Goal: Find specific page/section: Find specific page/section

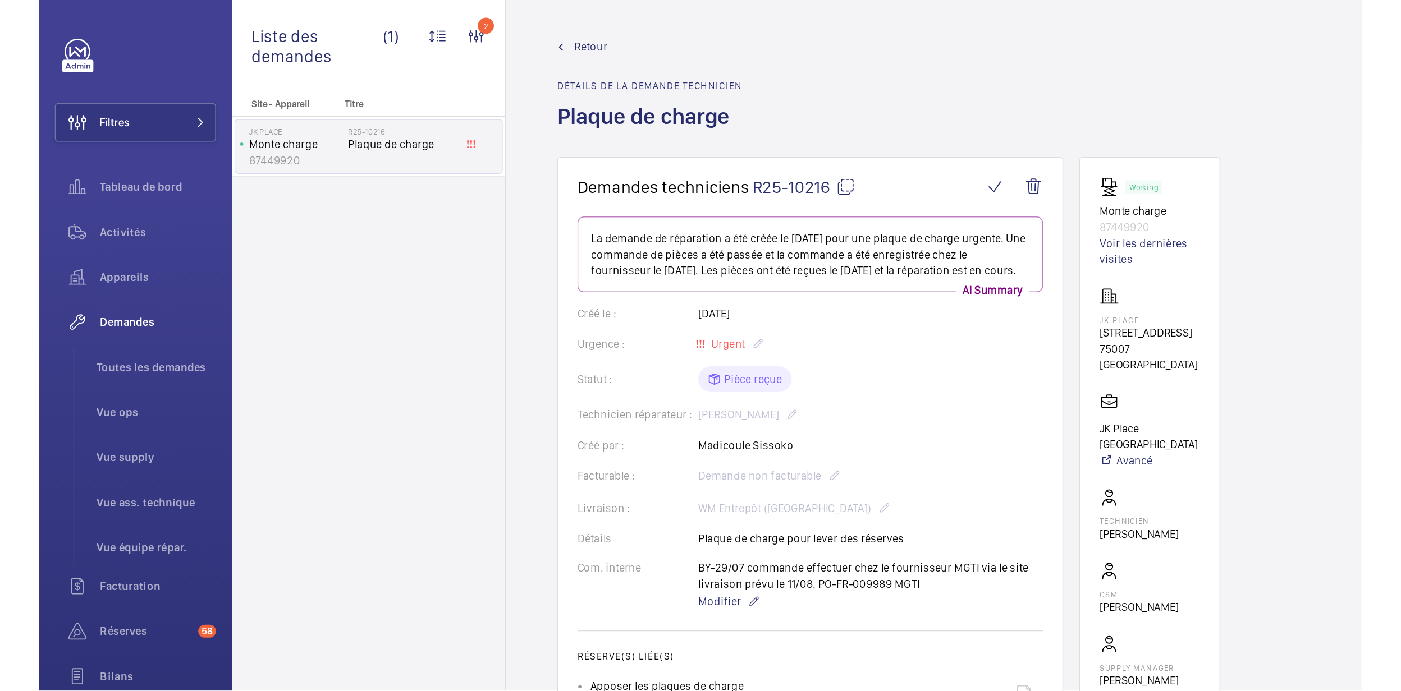
scroll to position [299, 0]
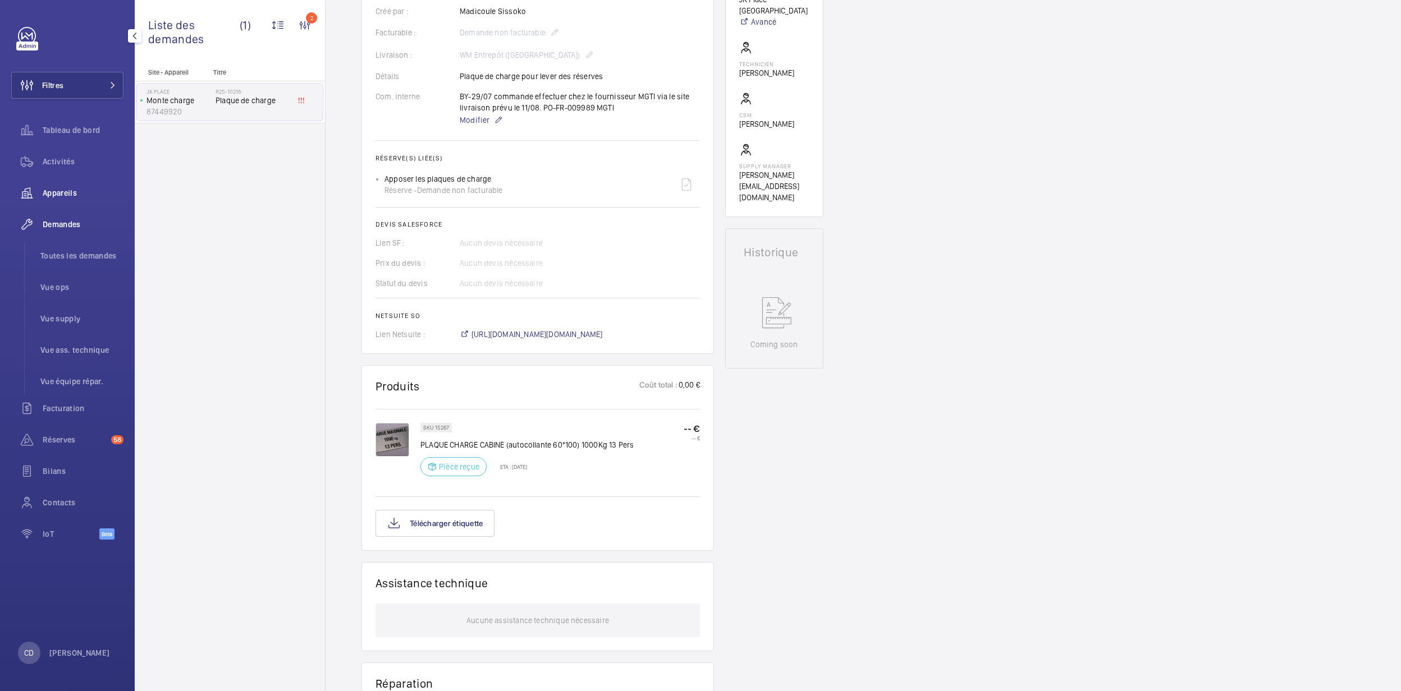
click at [77, 203] on div "Appareils" at bounding box center [67, 193] width 112 height 27
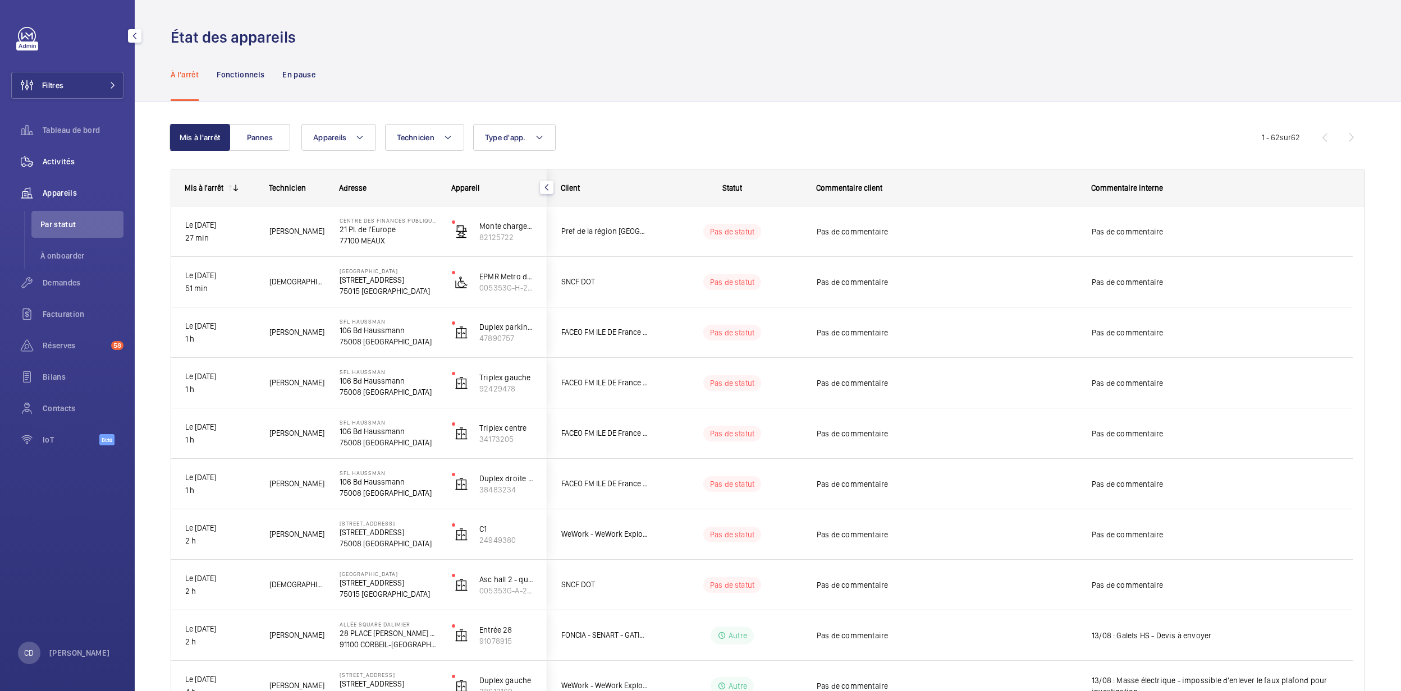
click at [72, 173] on div "Activités" at bounding box center [67, 161] width 112 height 27
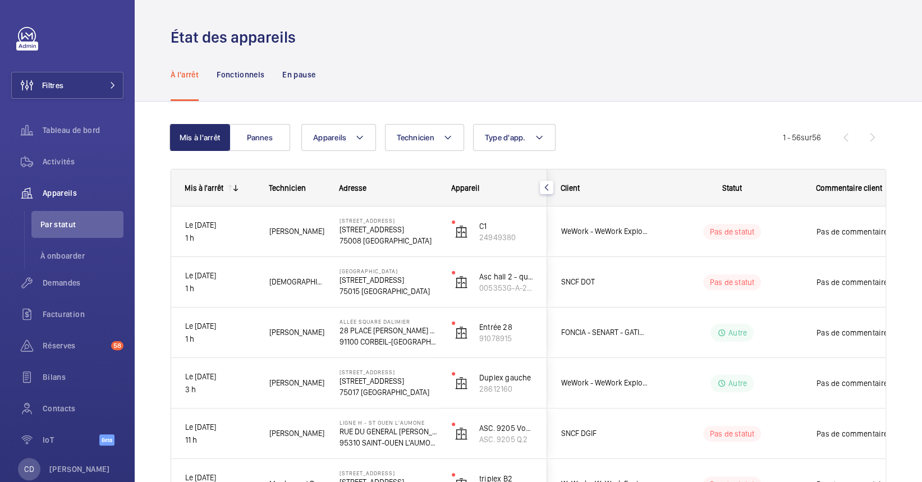
scroll to position [25, 0]
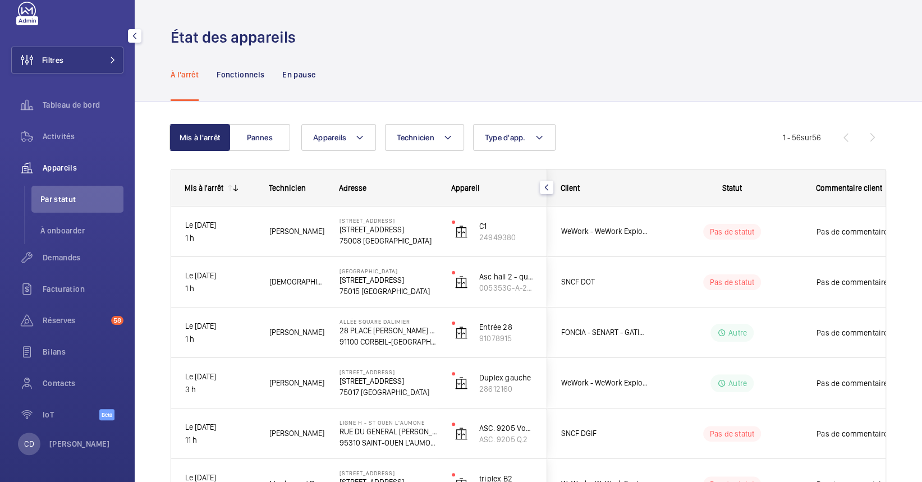
click at [85, 153] on div "Activités" at bounding box center [67, 138] width 112 height 31
click at [54, 120] on div "Tableau de bord" at bounding box center [67, 106] width 112 height 31
click at [52, 131] on span "Activités" at bounding box center [83, 136] width 81 height 11
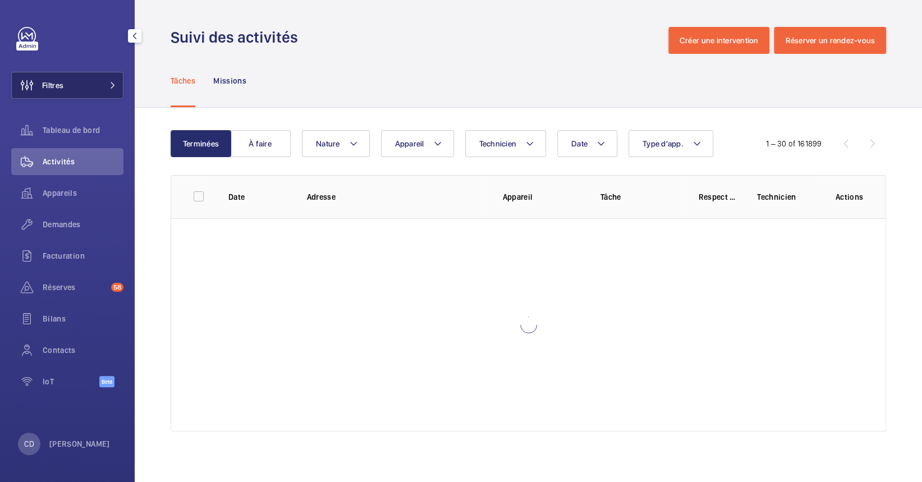
click at [105, 77] on button "Filtres" at bounding box center [67, 85] width 112 height 27
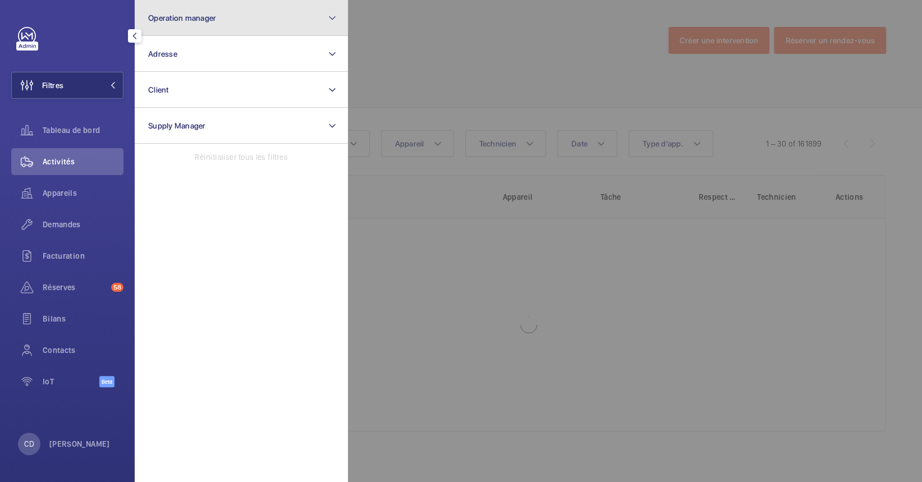
click at [266, 24] on button "Operation manager" at bounding box center [241, 18] width 213 height 36
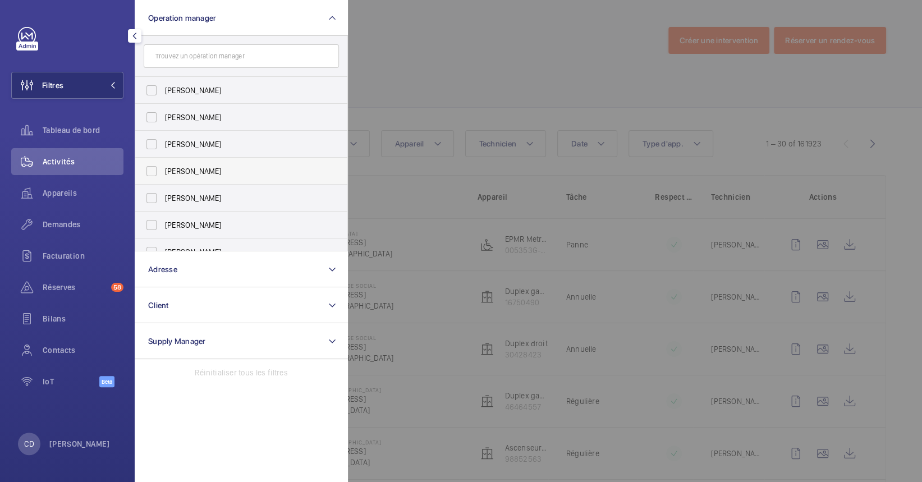
scroll to position [41, 0]
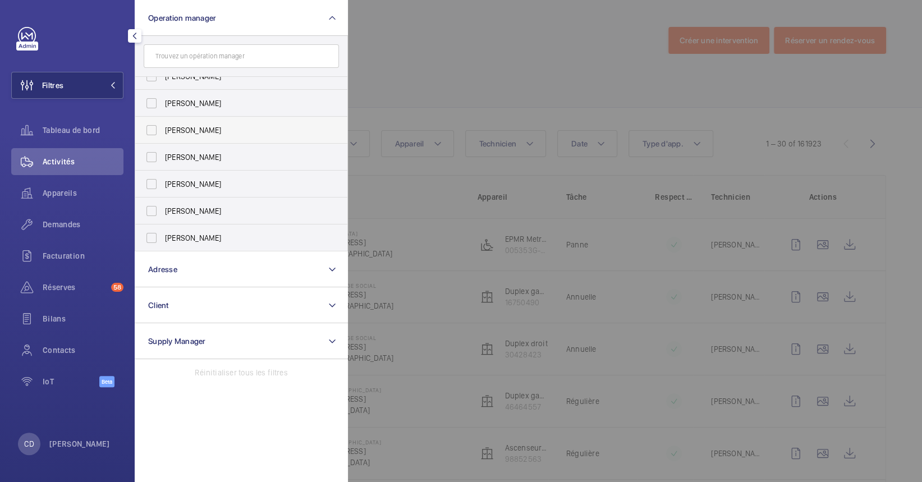
click at [225, 163] on label "[PERSON_NAME]" at bounding box center [232, 157] width 195 height 27
click at [163, 163] on input "[PERSON_NAME]" at bounding box center [151, 157] width 22 height 22
checkbox input "true"
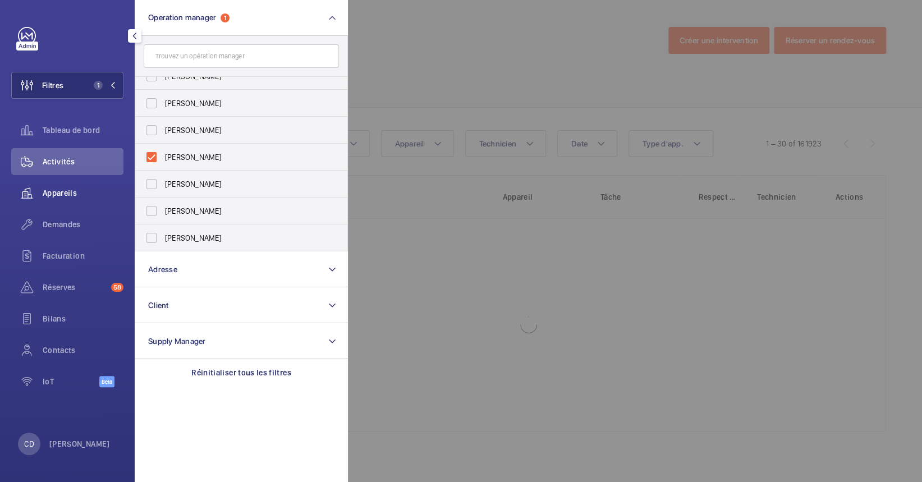
click at [65, 195] on span "Appareils" at bounding box center [83, 192] width 81 height 11
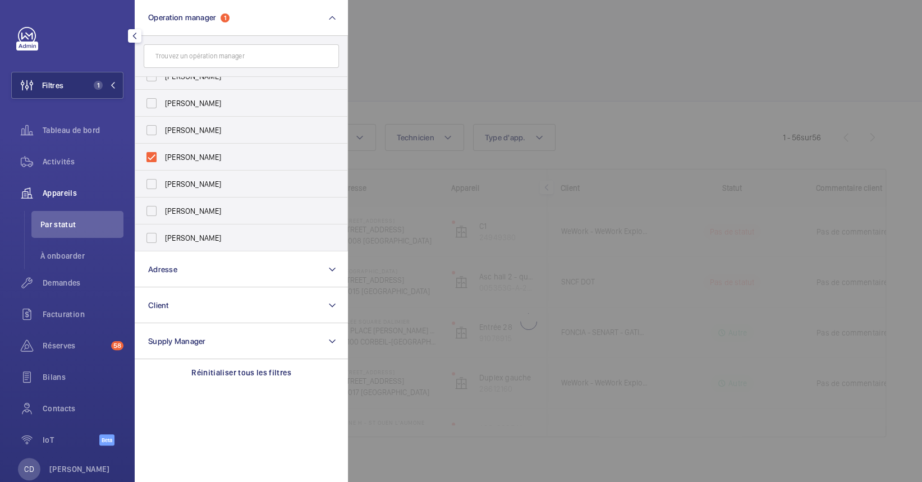
click at [589, 125] on div at bounding box center [809, 241] width 922 height 482
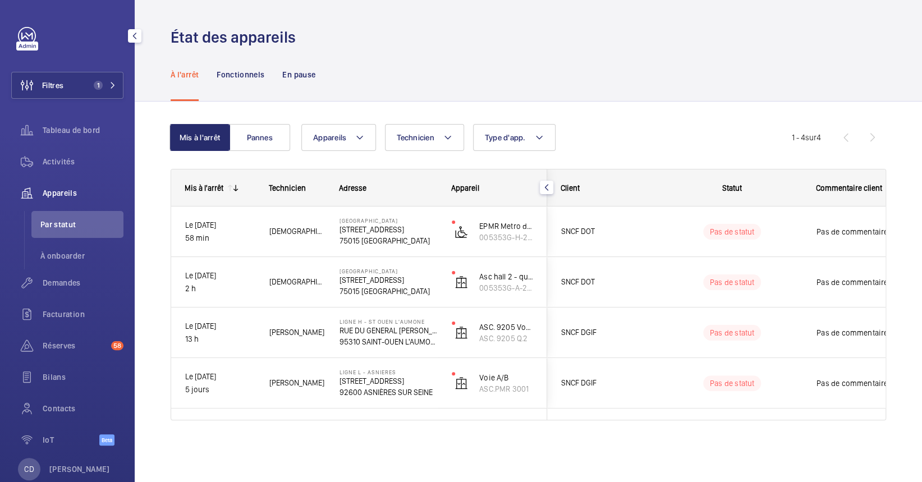
click at [279, 153] on wm-front-shared-table-view-engine "Mis à l'arrêt Pannes Appareils Technicien Type d'app. Plus de filtres Réinitial…" at bounding box center [529, 285] width 716 height 323
click at [271, 144] on button "Pannes" at bounding box center [260, 137] width 61 height 27
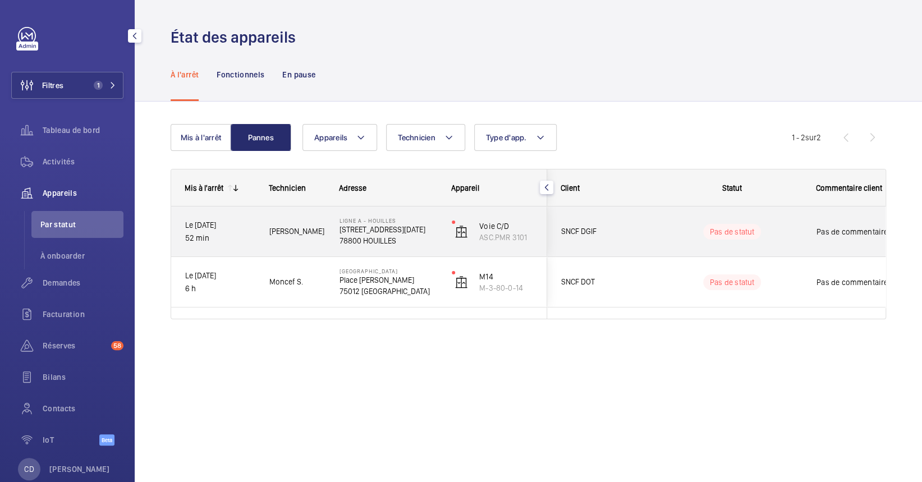
click at [295, 239] on div "[PERSON_NAME]" at bounding box center [290, 231] width 69 height 35
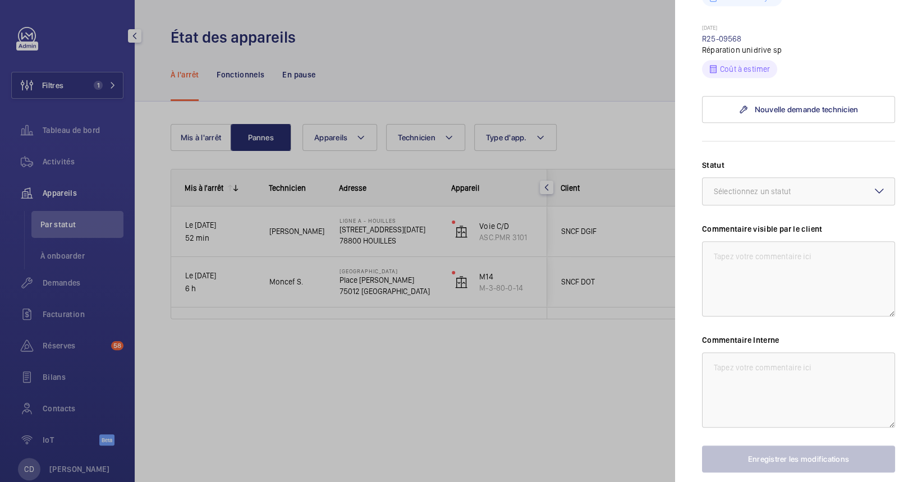
scroll to position [575, 0]
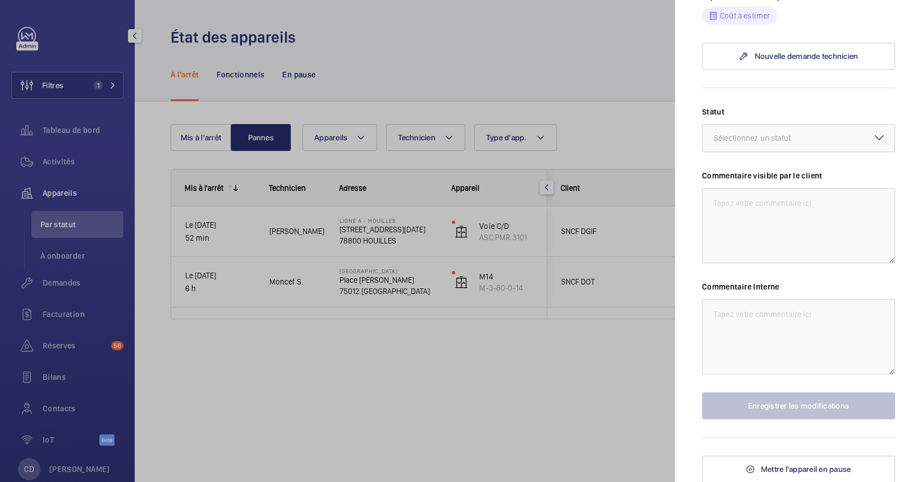
click at [305, 333] on div at bounding box center [461, 241] width 922 height 482
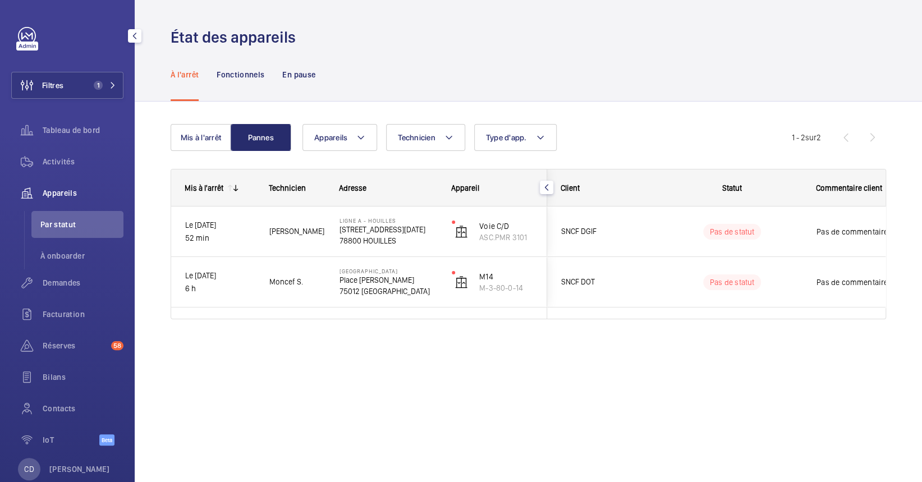
scroll to position [0, 0]
click at [90, 168] on div "Activités" at bounding box center [67, 161] width 112 height 27
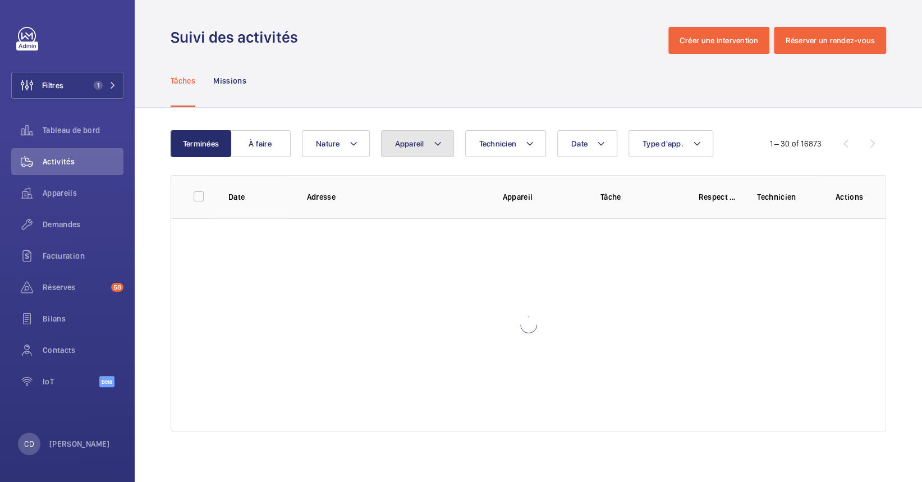
click at [413, 135] on button "Appareil" at bounding box center [417, 143] width 73 height 27
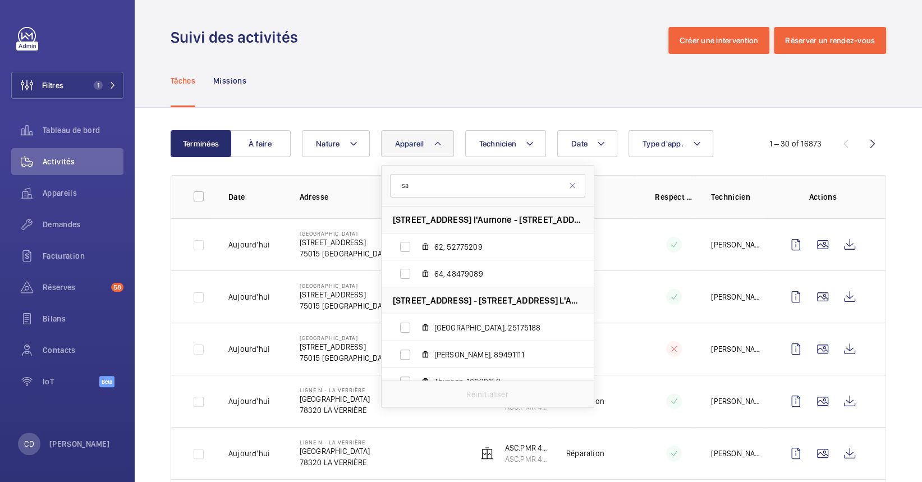
type input "s"
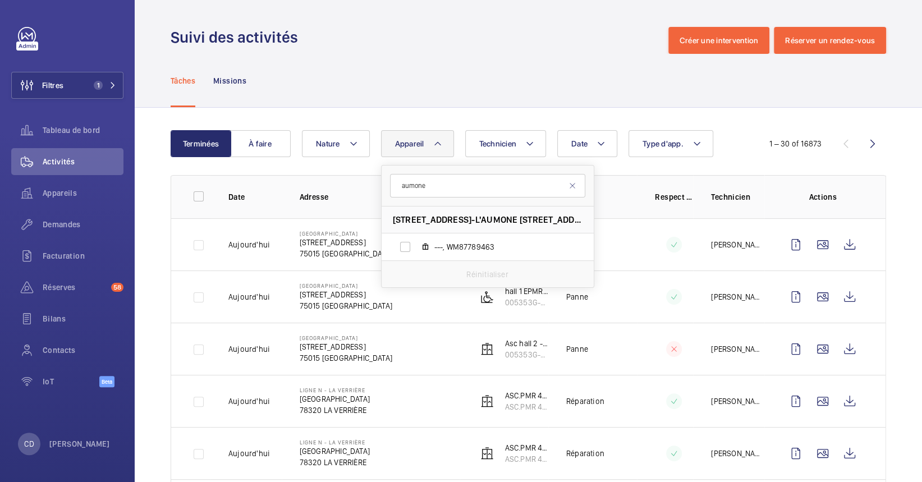
type input "aumone"
